Goal: Task Accomplishment & Management: Manage account settings

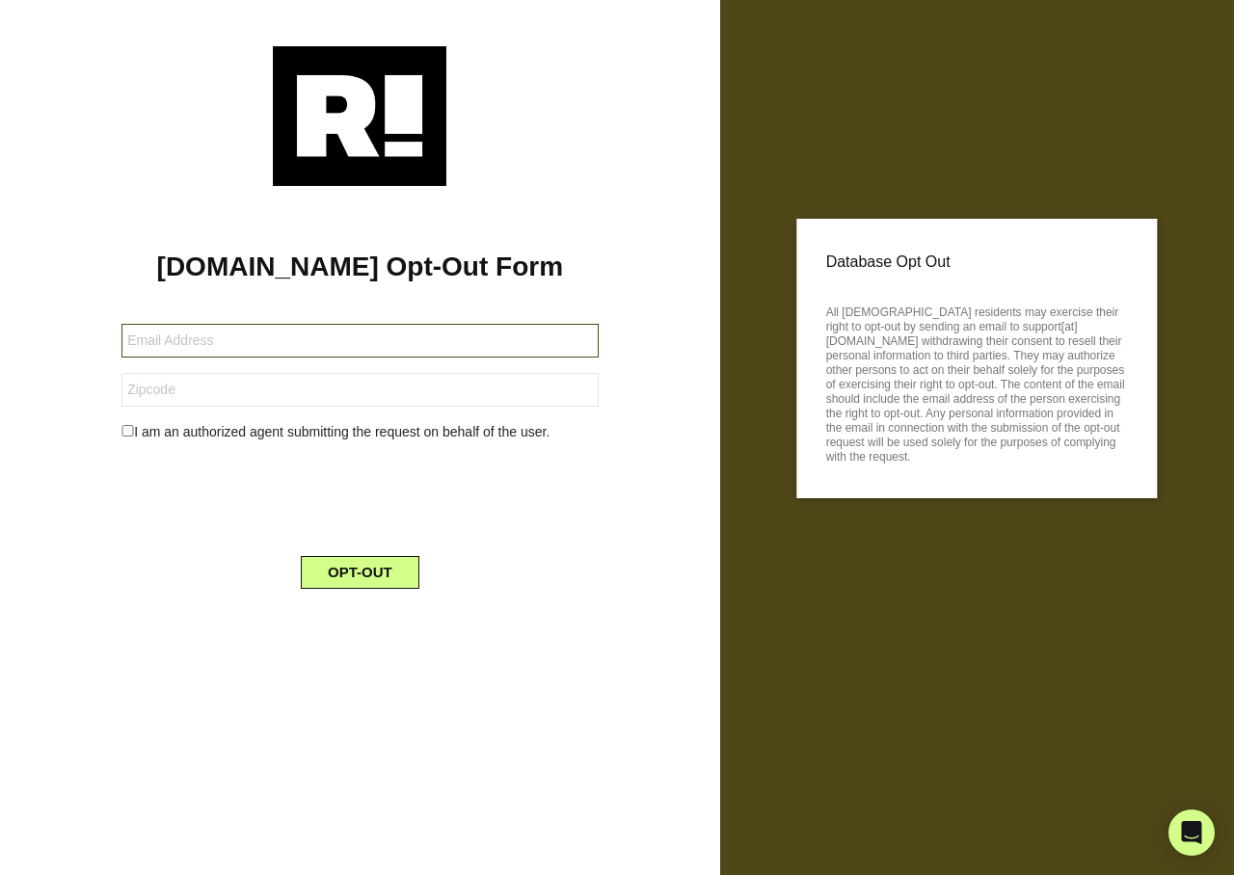
type input "sandiboyce@gmail.com"
type input "85387"
type input "dennturk7@aol.com"
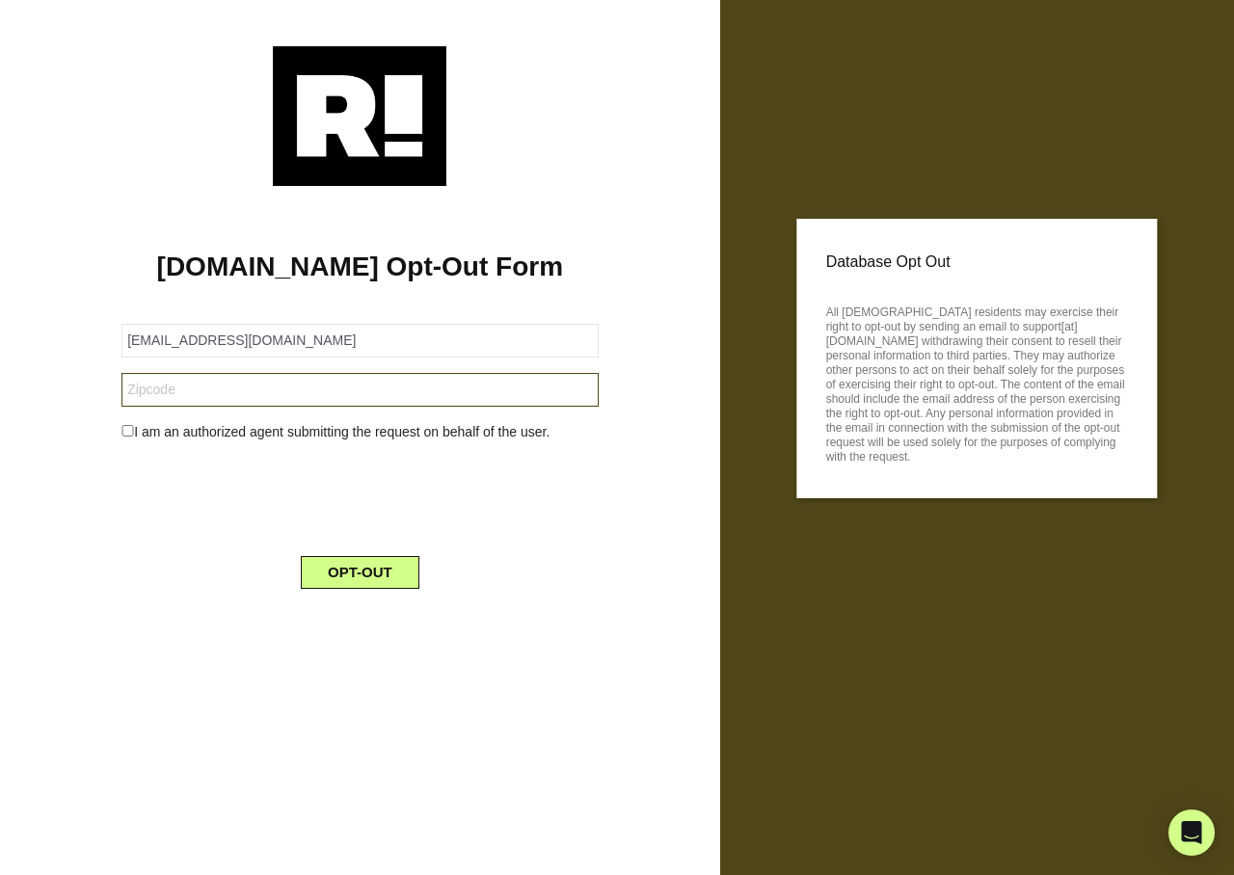
type input "33578"
